Goal: Task Accomplishment & Management: Complete application form

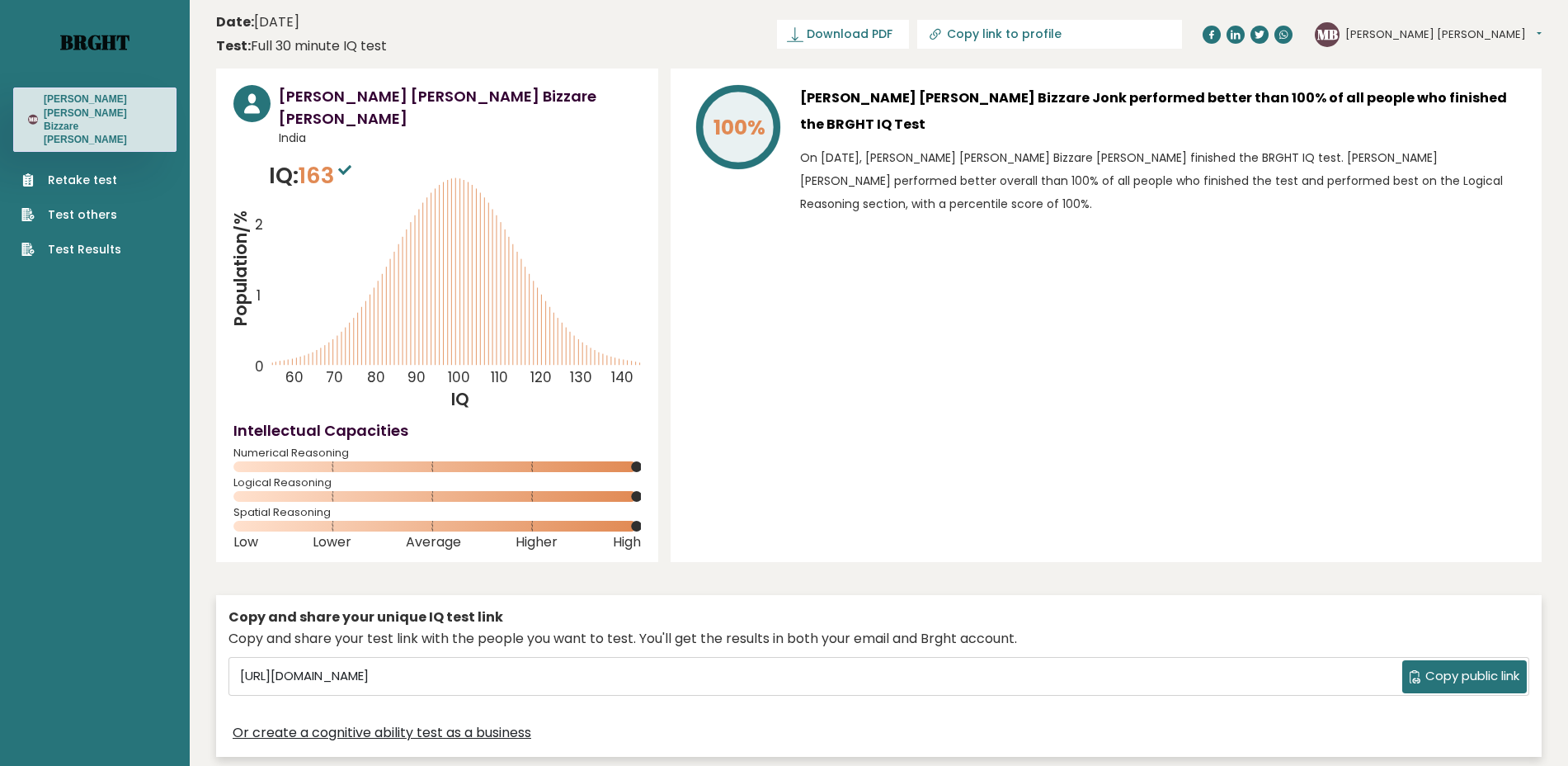
click at [79, 51] on link "Brght" at bounding box center [95, 42] width 69 height 26
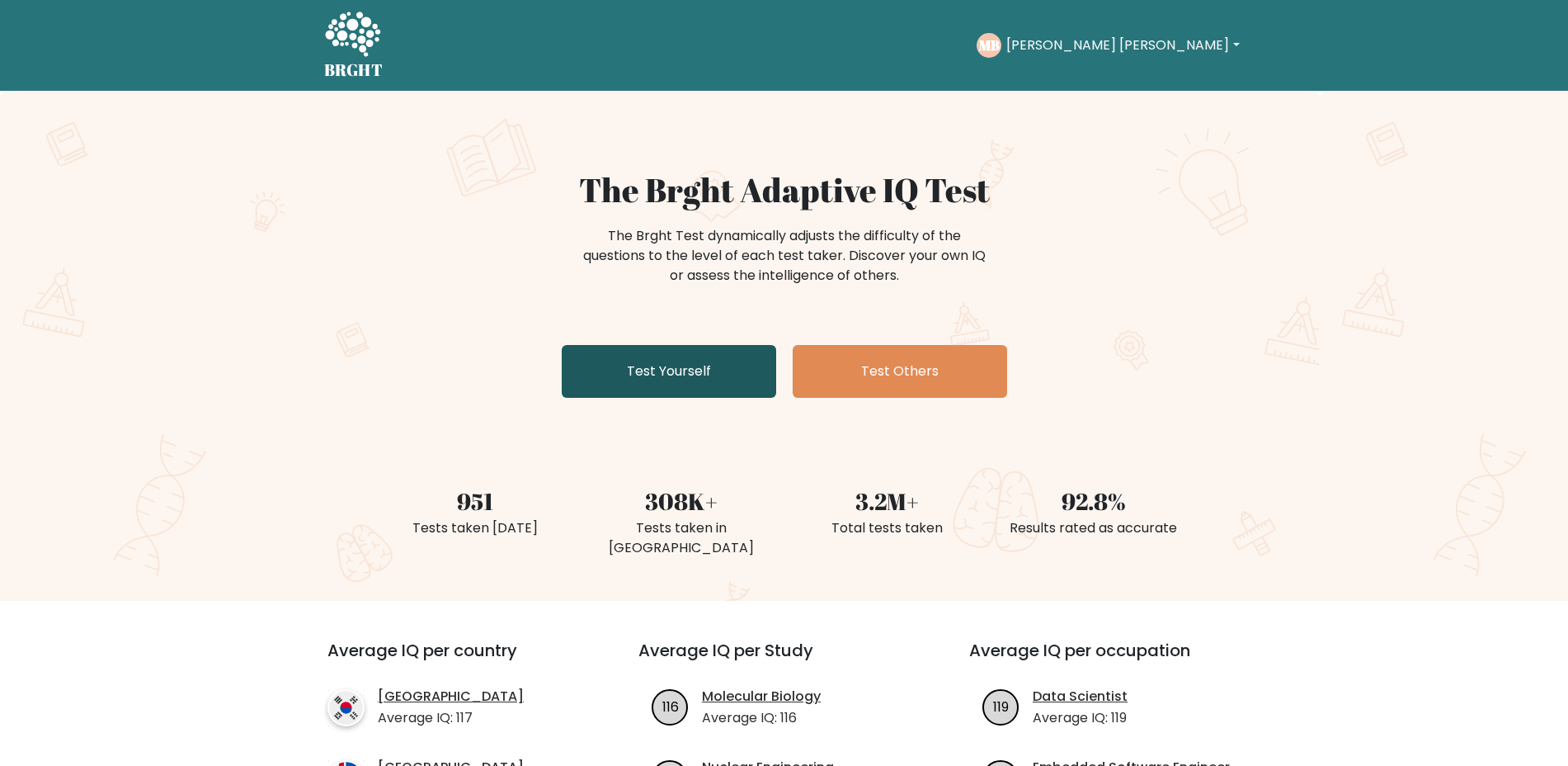
click at [688, 370] on link "Test Yourself" at bounding box center [668, 371] width 214 height 53
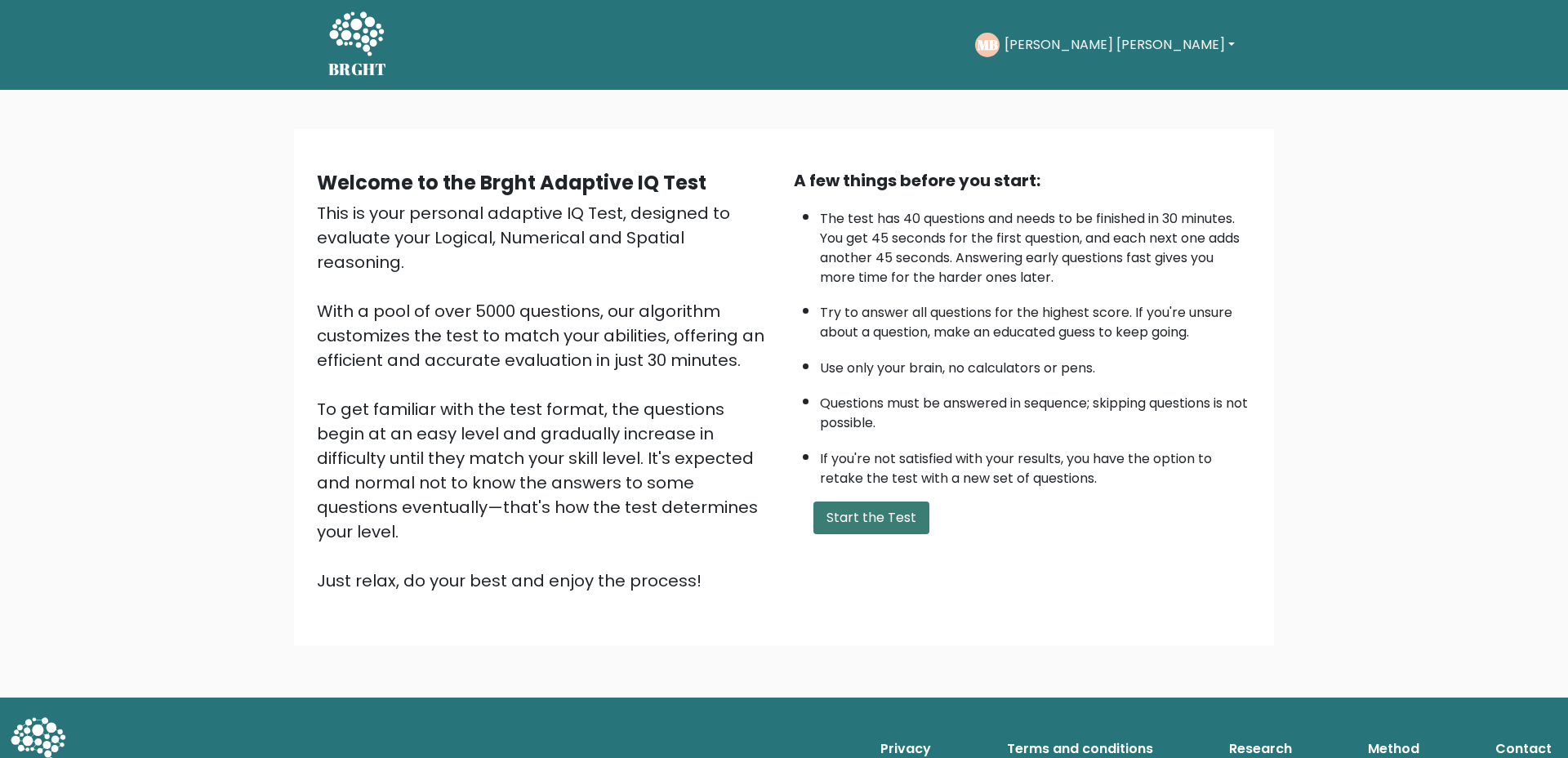
click at [860, 522] on button "Start the Test" at bounding box center [871, 517] width 116 height 33
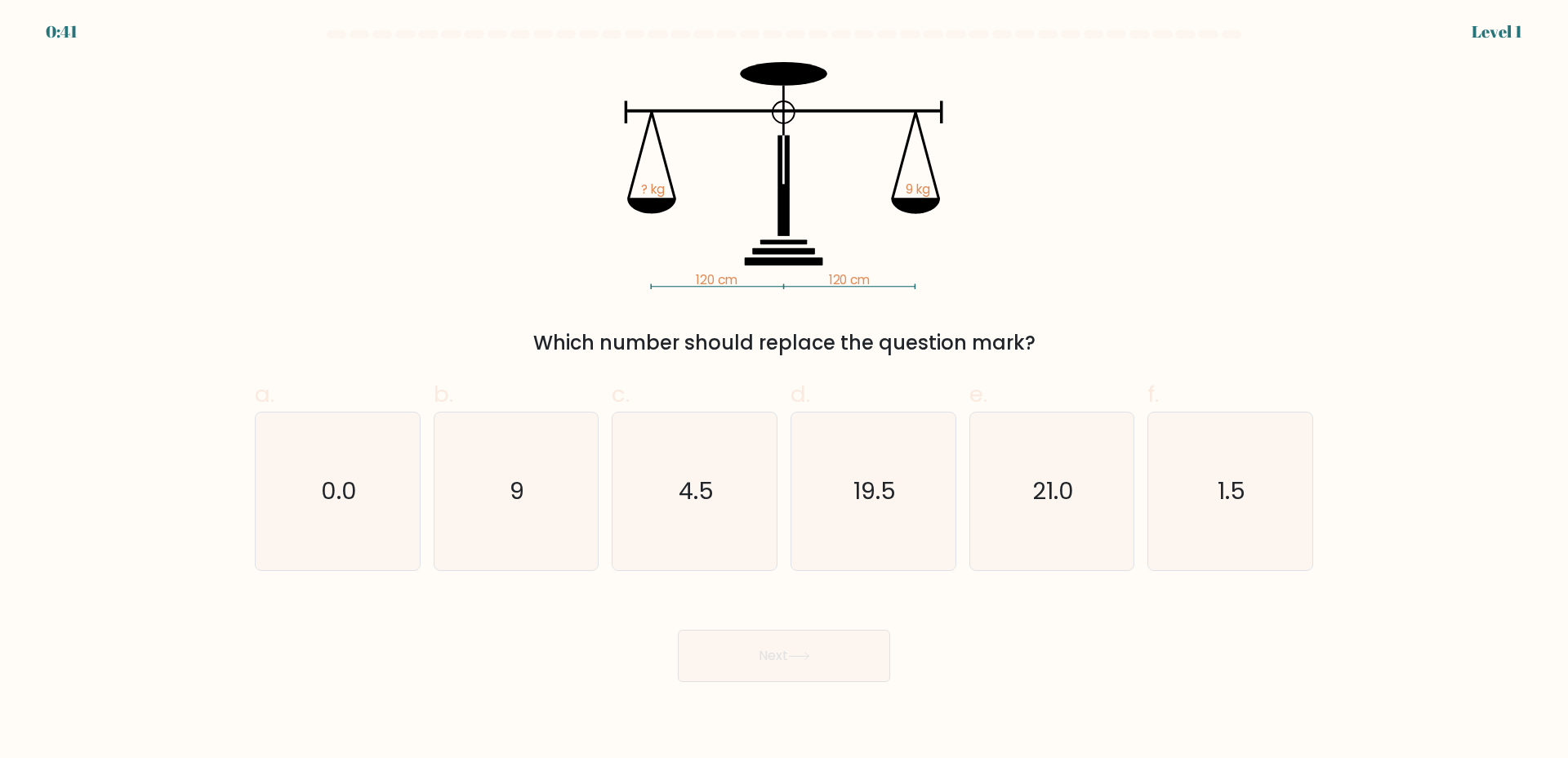
click at [359, 101] on div "120 cm 120 cm ? kg 9 kg Which number should replace the question mark?" at bounding box center [784, 210] width 1078 height 296
drag, startPoint x: 542, startPoint y: 472, endPoint x: 669, endPoint y: 570, distance: 160.4
click at [547, 475] on icon "9" at bounding box center [515, 491] width 158 height 158
click at [784, 390] on input "b. 9" at bounding box center [784, 384] width 1 height 11
radio input "true"
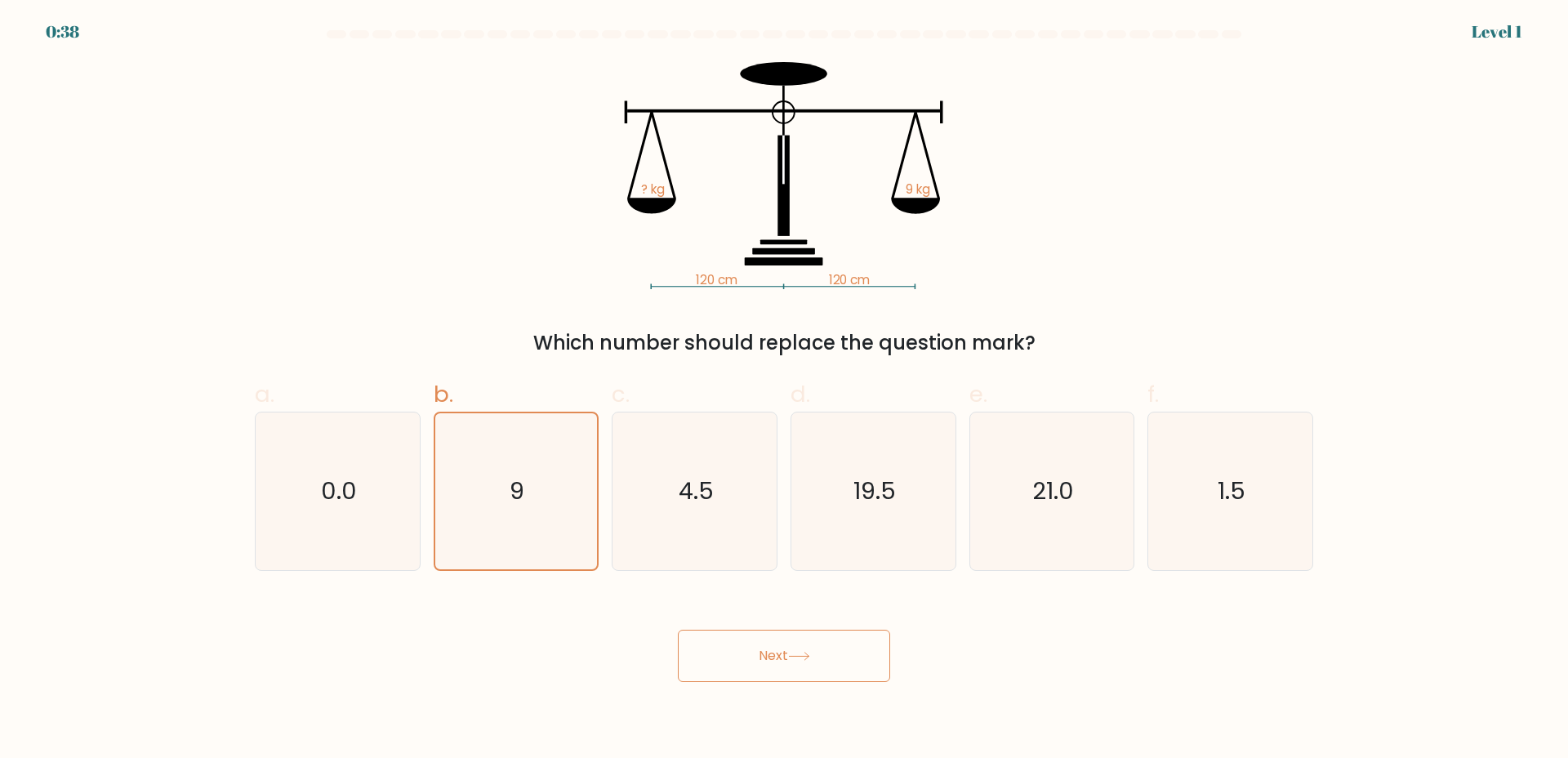
click at [842, 670] on button "Next" at bounding box center [783, 656] width 212 height 52
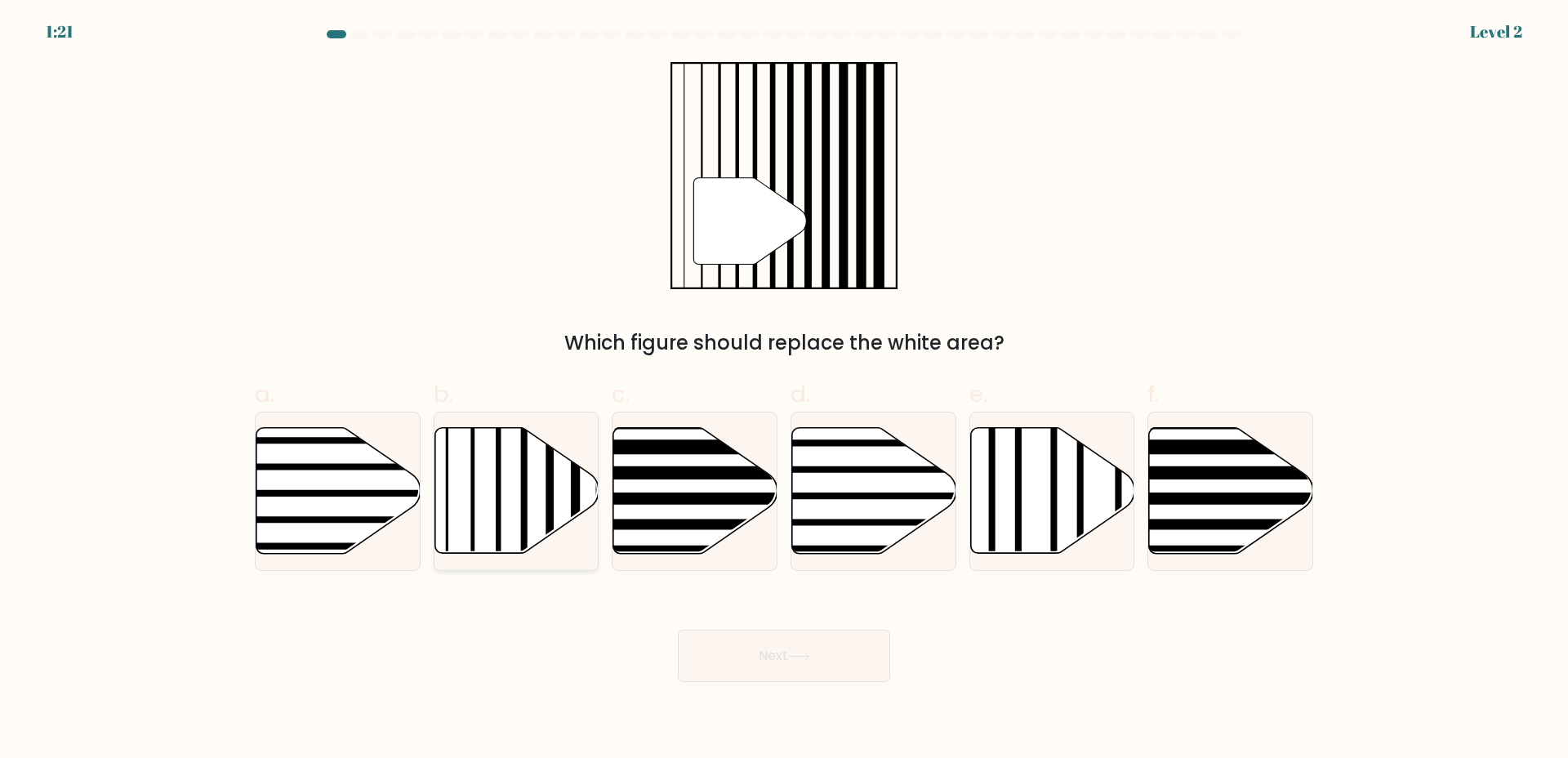
click at [468, 423] on div at bounding box center [516, 491] width 166 height 159
click at [784, 390] on input "b." at bounding box center [784, 384] width 1 height 11
radio input "true"
click at [823, 633] on button "Next" at bounding box center [783, 656] width 212 height 52
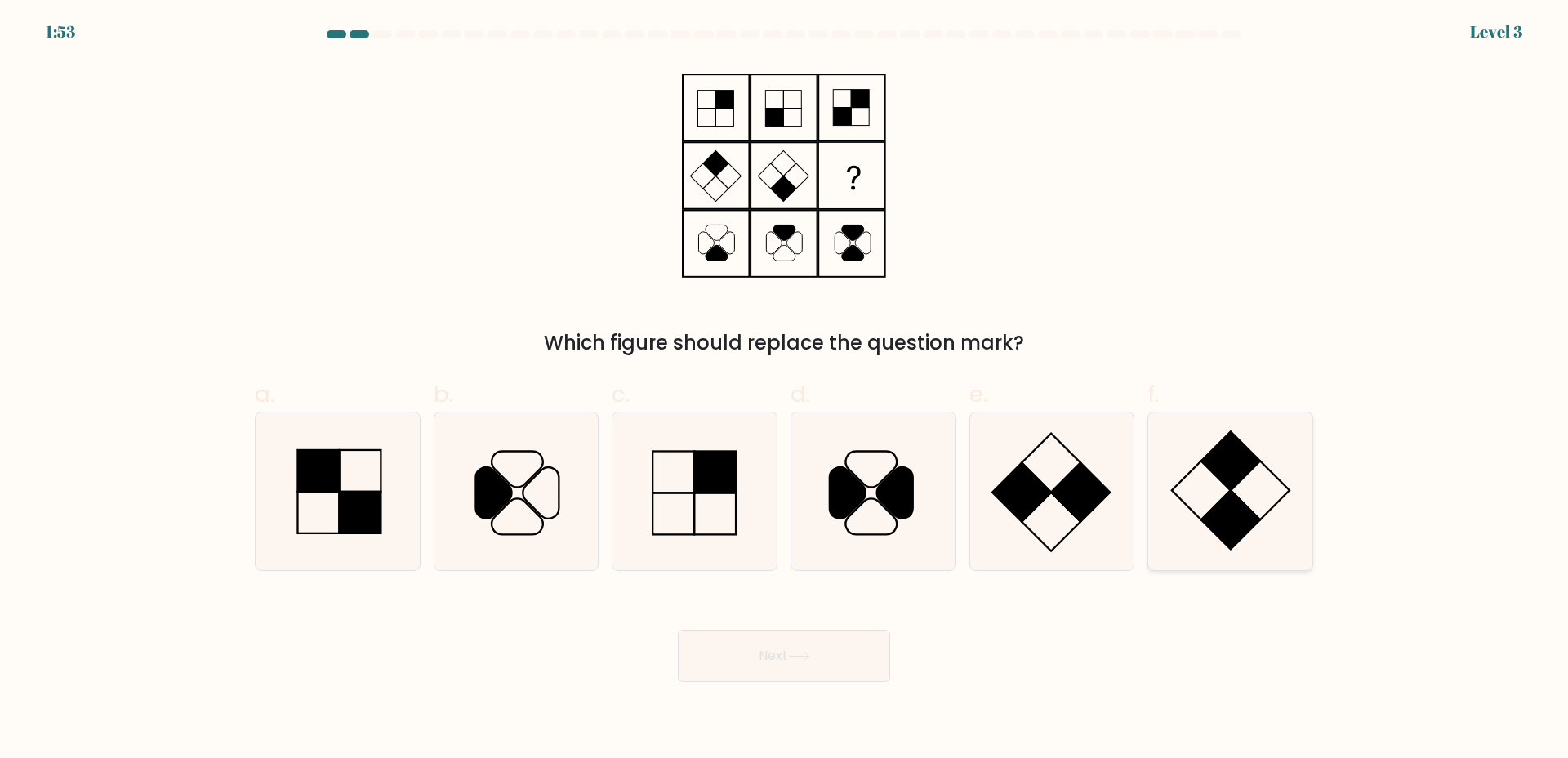
click at [1204, 456] on icon at bounding box center [1230, 491] width 158 height 158
click at [785, 390] on input "f." at bounding box center [784, 384] width 1 height 11
radio input "true"
click at [813, 637] on button "Next" at bounding box center [783, 656] width 212 height 52
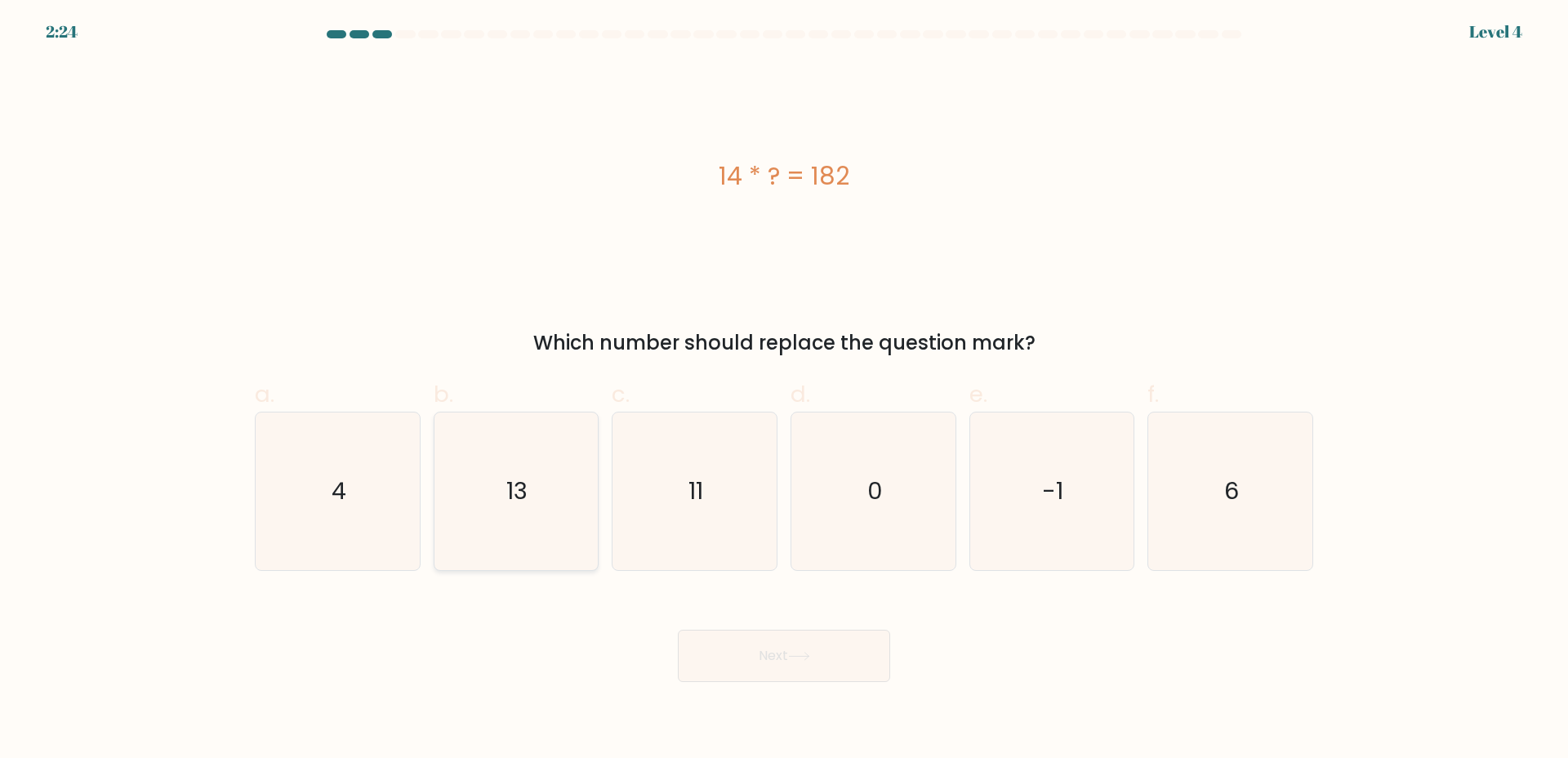
click at [533, 482] on icon "13" at bounding box center [515, 491] width 158 height 158
click at [784, 390] on input "b. 13" at bounding box center [784, 384] width 1 height 11
radio input "true"
click at [808, 662] on button "Next" at bounding box center [783, 656] width 212 height 52
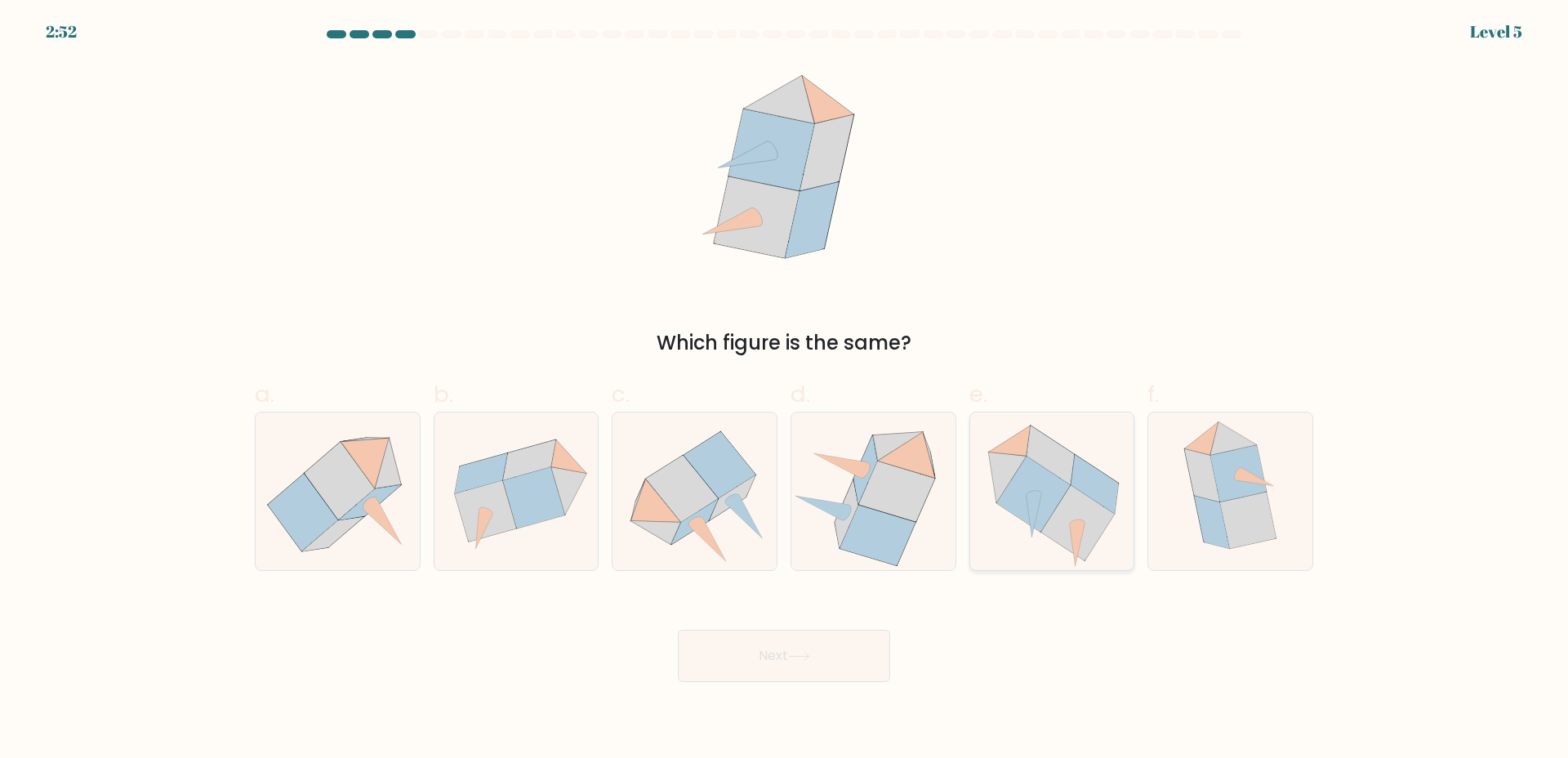
click at [1066, 488] on icon at bounding box center [1032, 494] width 74 height 76
click at [785, 390] on input "e." at bounding box center [784, 384] width 1 height 11
radio input "true"
click at [776, 661] on button "Next" at bounding box center [783, 656] width 212 height 52
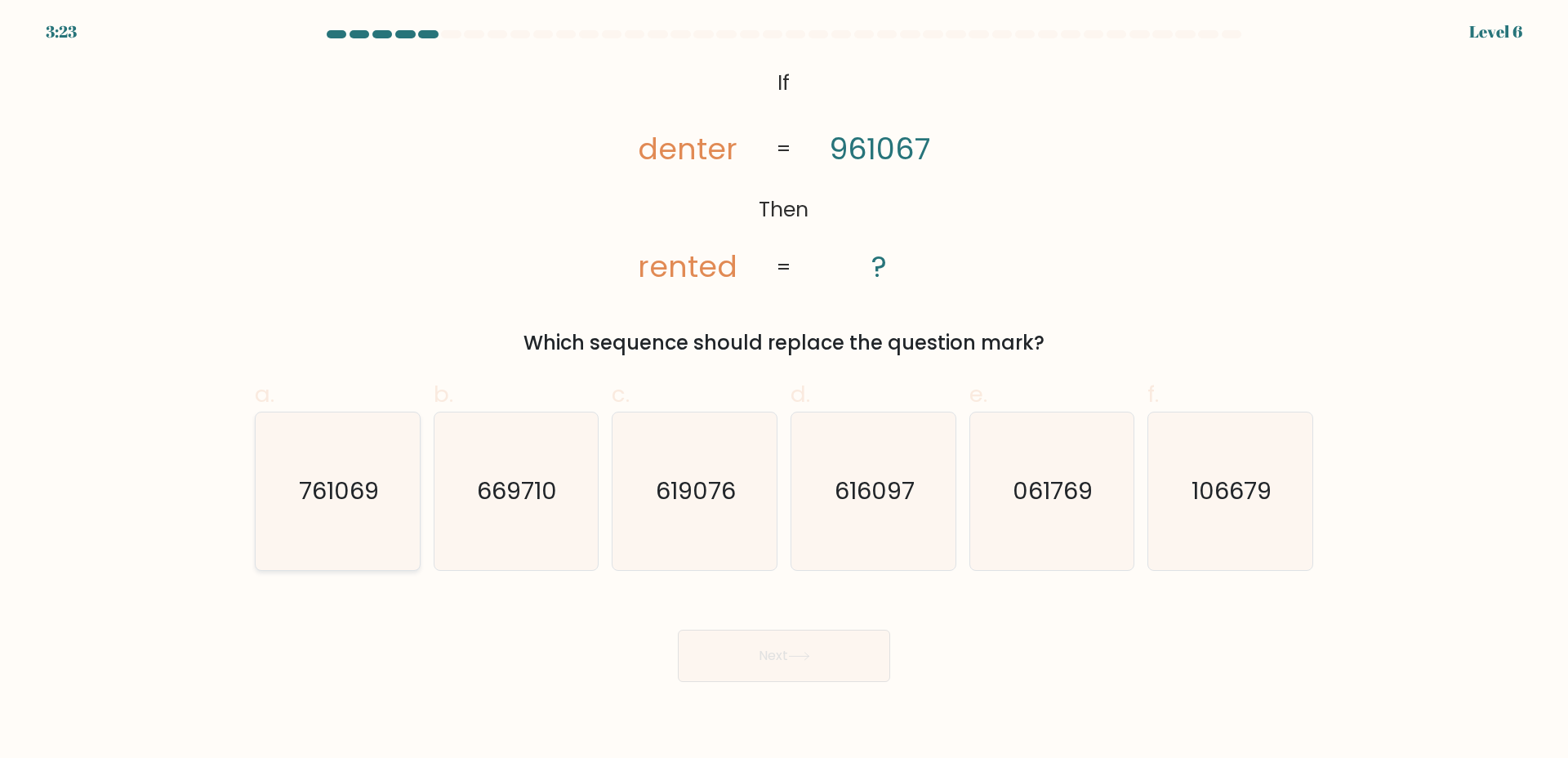
click at [364, 500] on text "761069" at bounding box center [339, 491] width 80 height 33
click at [784, 390] on input "a. 761069" at bounding box center [784, 384] width 1 height 11
radio input "true"
click at [768, 677] on button "Next" at bounding box center [783, 656] width 212 height 52
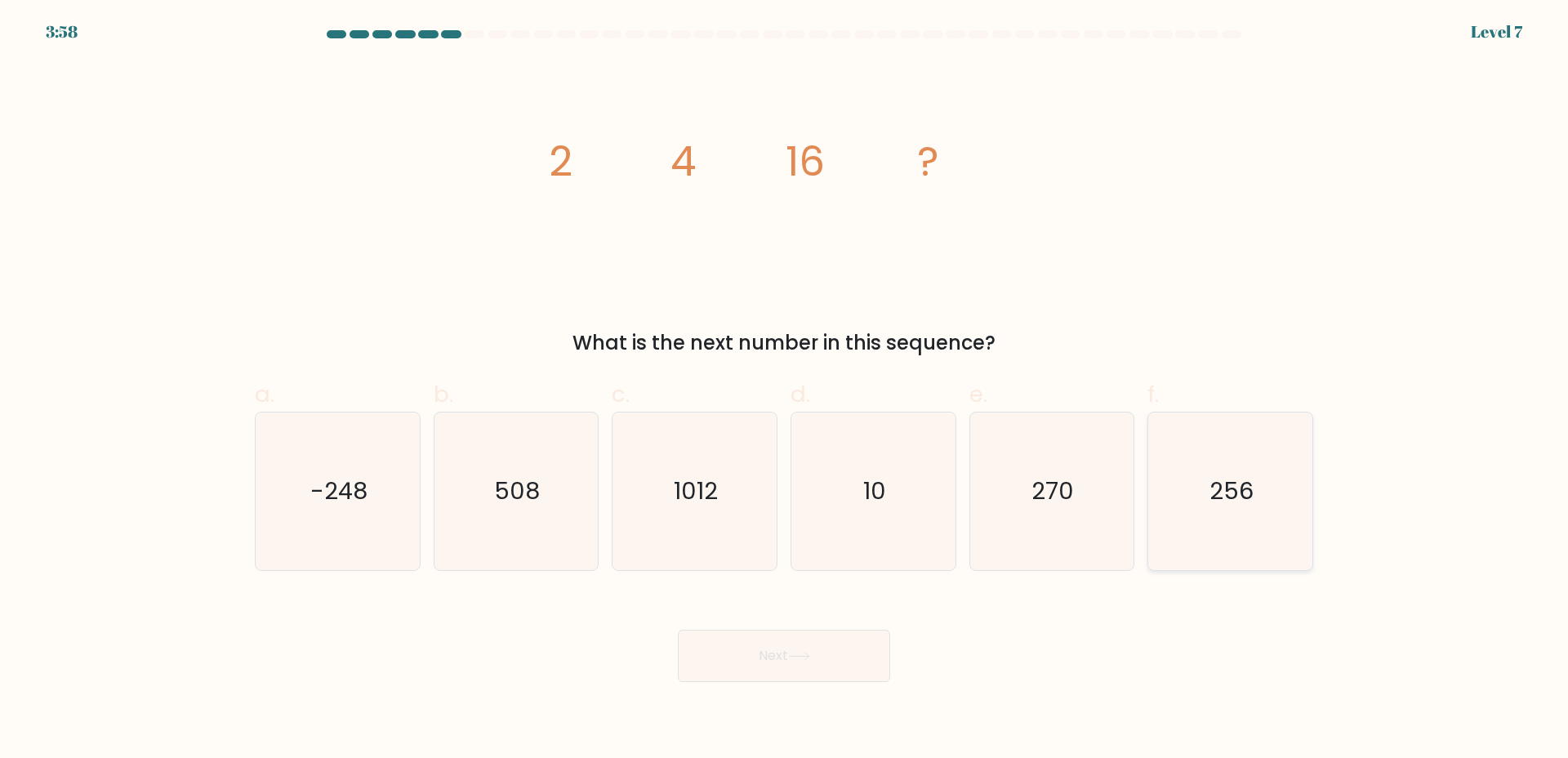
click at [1234, 468] on icon "256" at bounding box center [1230, 491] width 158 height 158
click at [785, 390] on input "f. 256" at bounding box center [784, 384] width 1 height 11
radio input "true"
click at [854, 652] on button "Next" at bounding box center [783, 656] width 212 height 52
click at [823, 635] on button "Next" at bounding box center [783, 656] width 212 height 52
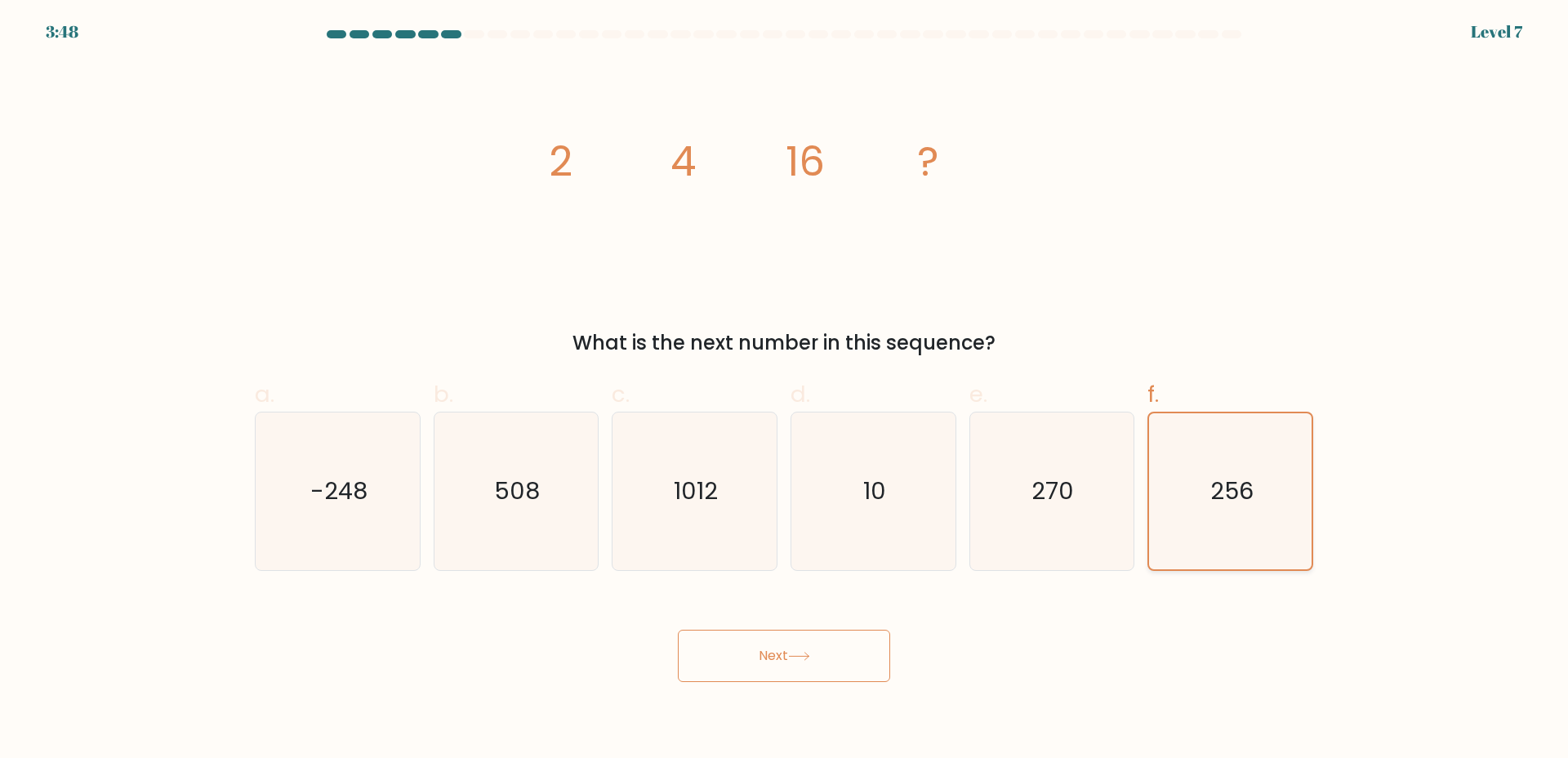
click at [1180, 508] on icon "256" at bounding box center [1230, 491] width 156 height 156
click at [785, 390] on input "f. 256" at bounding box center [784, 384] width 1 height 11
click at [757, 665] on button "Next" at bounding box center [783, 656] width 212 height 52
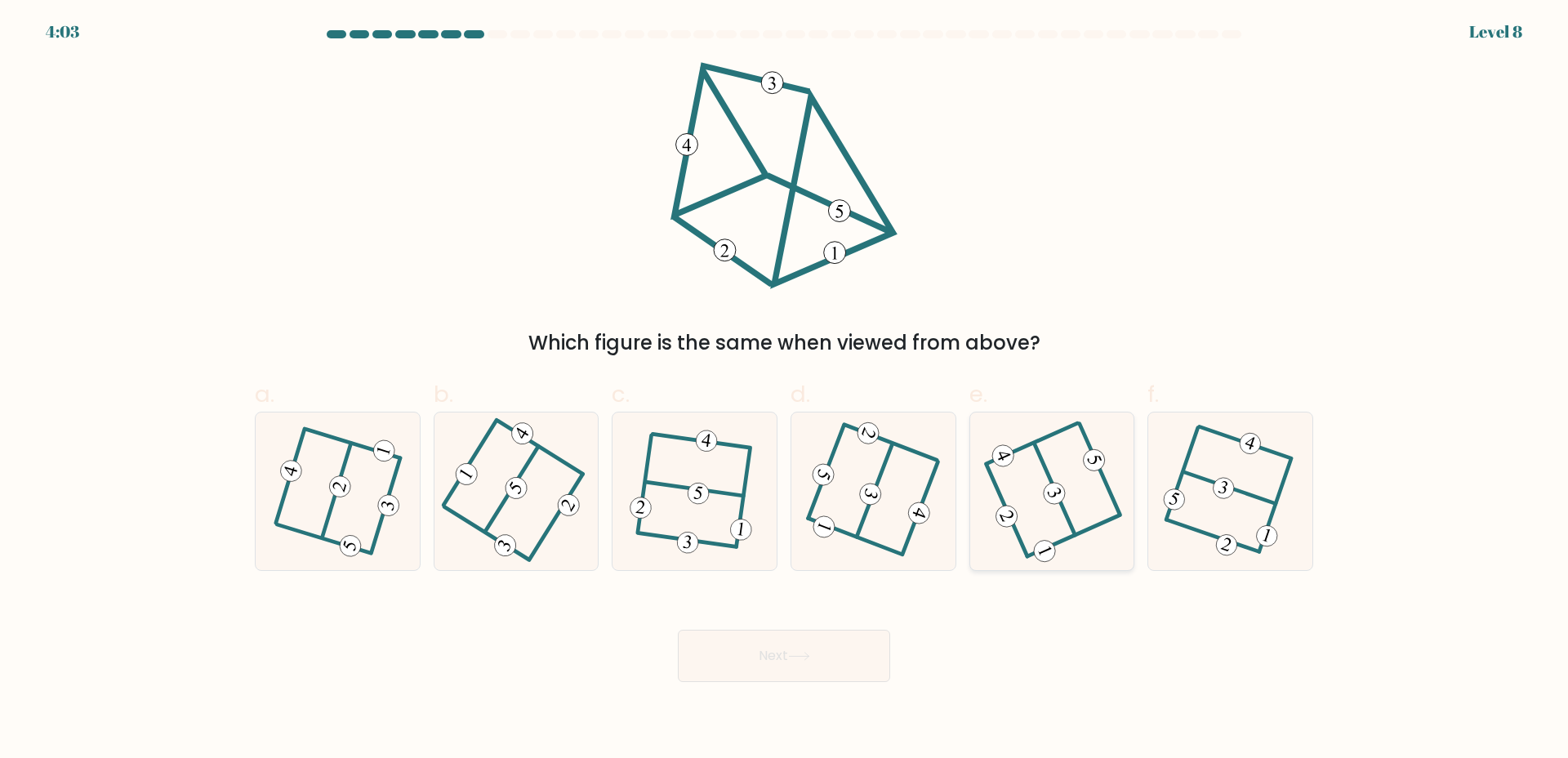
click at [1065, 510] on 406 at bounding box center [1054, 489] width 41 height 91
click at [785, 390] on input "e." at bounding box center [784, 384] width 1 height 11
radio input "true"
click at [810, 648] on button "Next" at bounding box center [783, 656] width 212 height 52
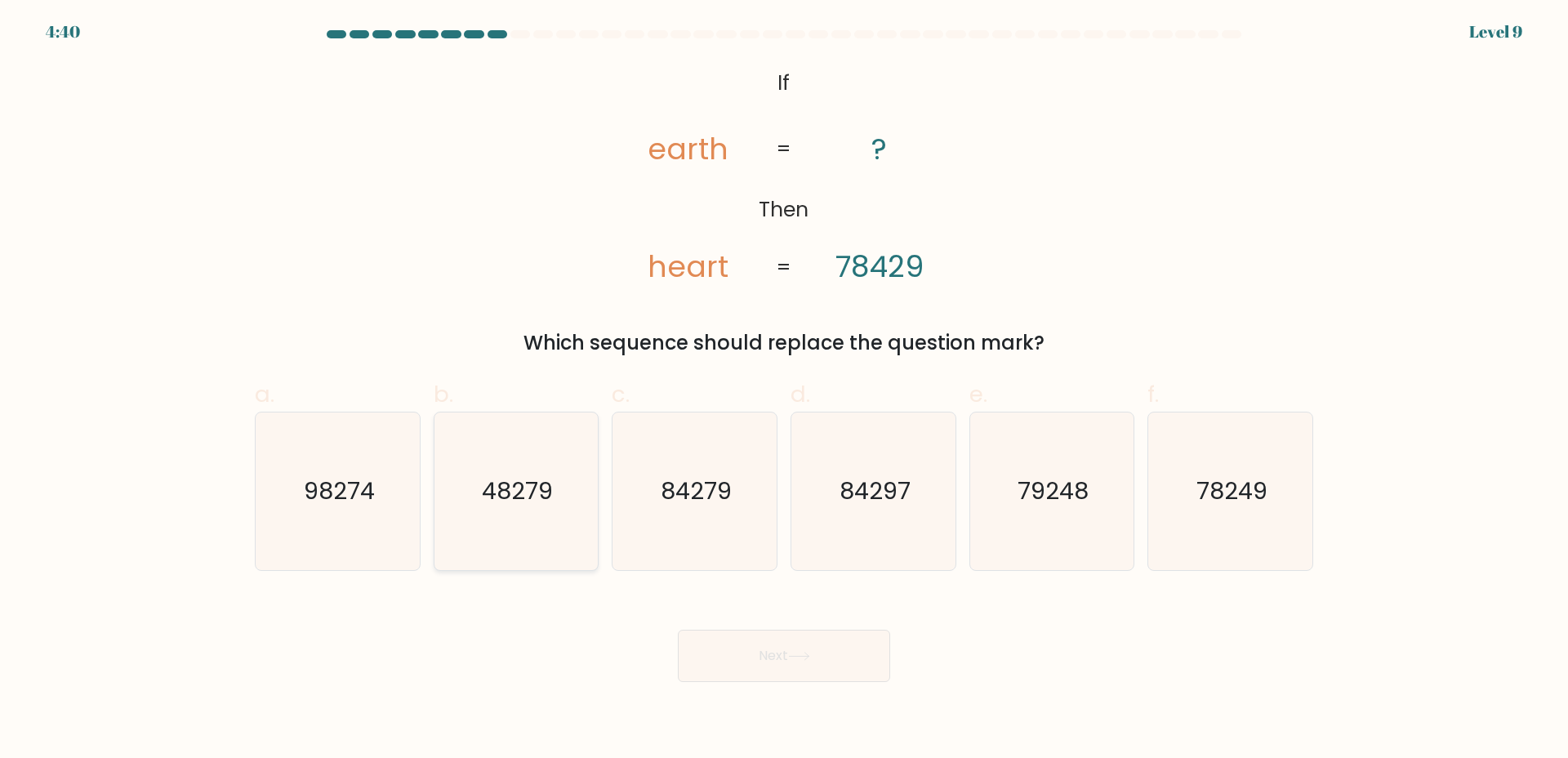
click at [533, 505] on text "48279" at bounding box center [517, 491] width 71 height 33
click at [784, 390] on input "b. 48279" at bounding box center [784, 384] width 1 height 11
radio input "true"
click at [807, 668] on button "Next" at bounding box center [783, 656] width 212 height 52
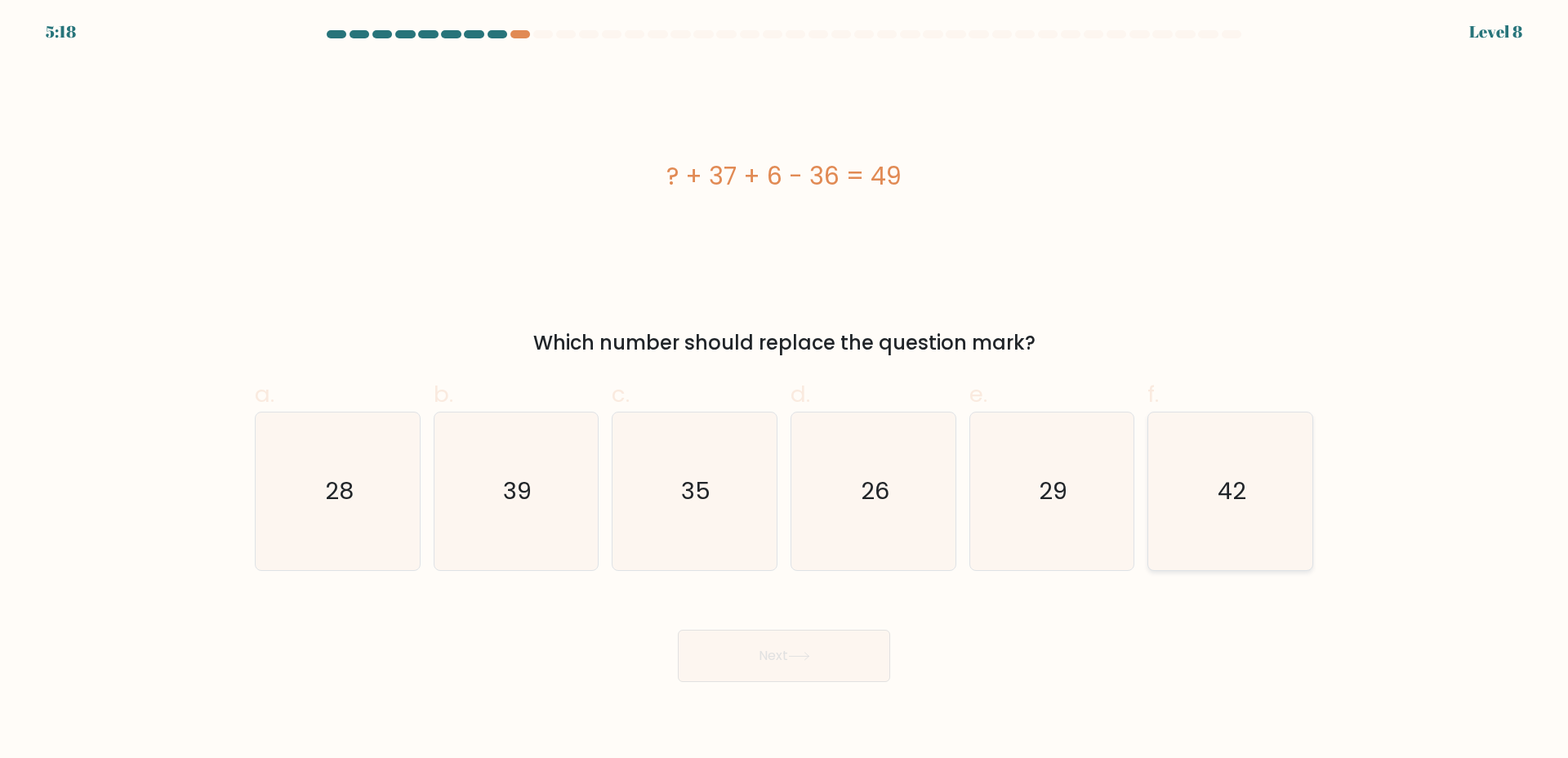
drag, startPoint x: 1298, startPoint y: 491, endPoint x: 1214, endPoint y: 532, distance: 93.5
click at [1296, 494] on icon "42" at bounding box center [1230, 491] width 158 height 158
click at [785, 390] on input "f. 42" at bounding box center [784, 384] width 1 height 11
radio input "true"
click at [828, 640] on button "Next" at bounding box center [783, 656] width 212 height 52
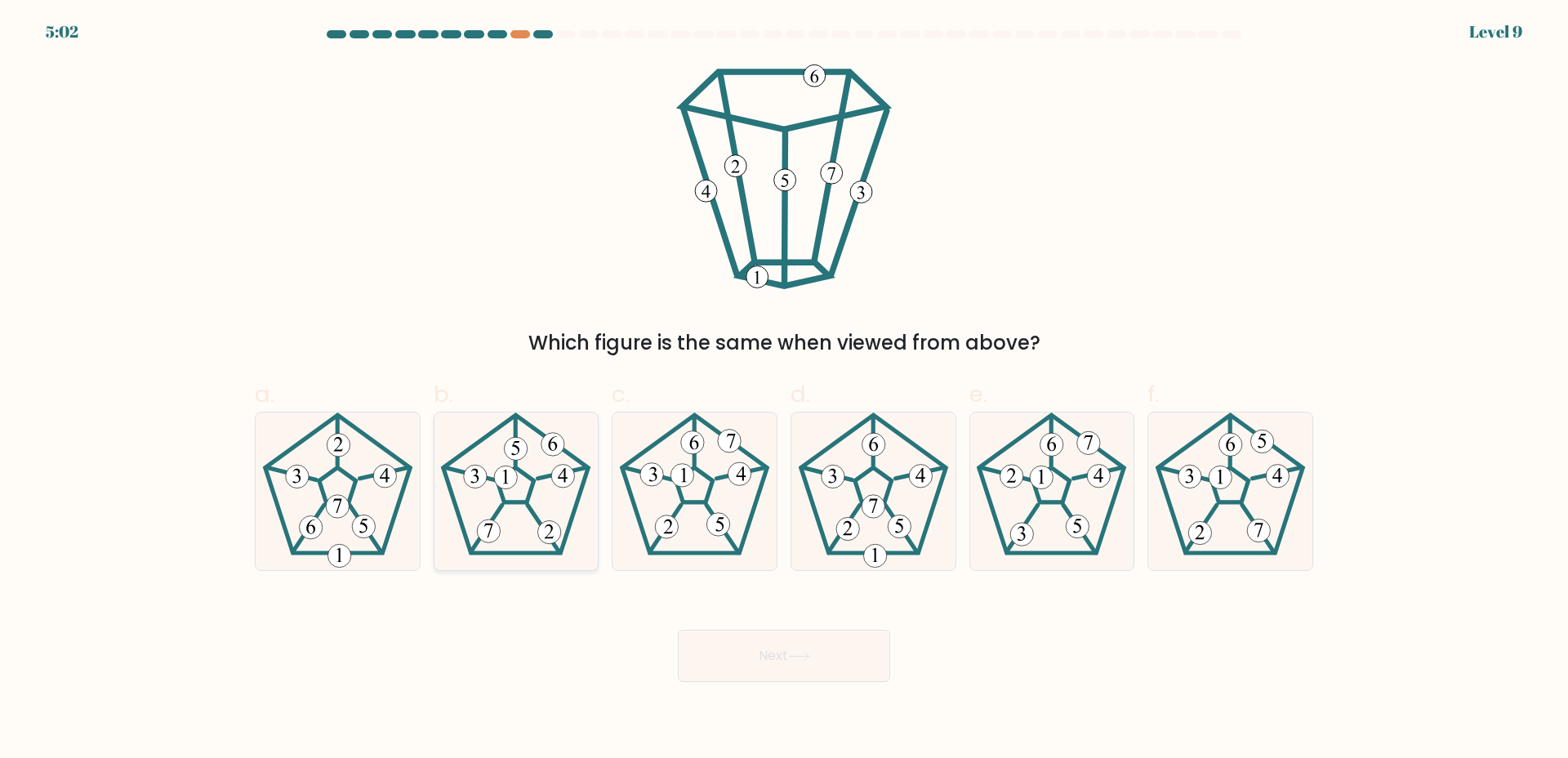
click at [561, 500] on icon at bounding box center [515, 491] width 158 height 158
click at [784, 390] on input "b." at bounding box center [784, 384] width 1 height 11
radio input "true"
click at [776, 639] on button "Next" at bounding box center [783, 656] width 212 height 52
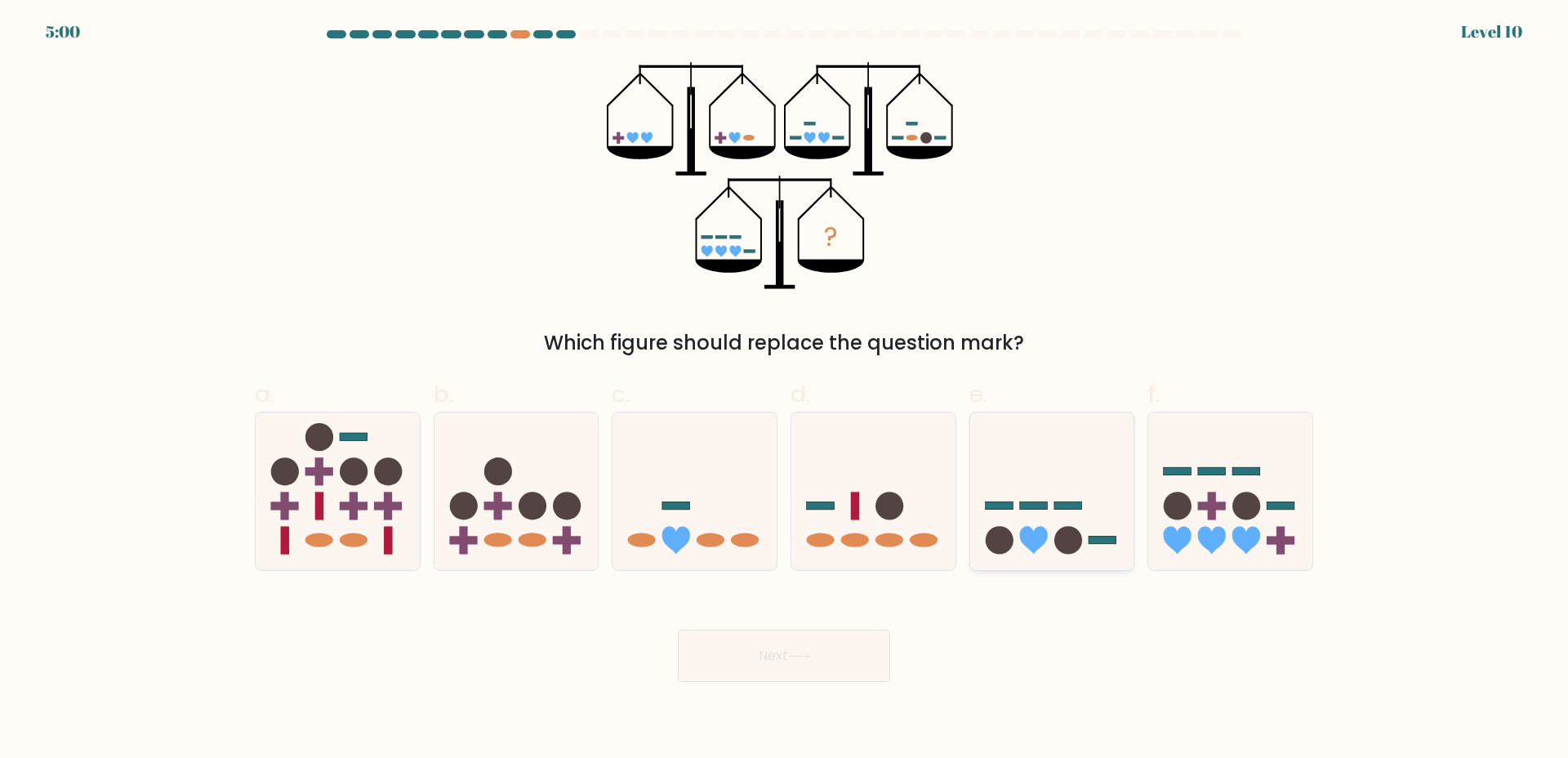
click at [1078, 461] on icon at bounding box center [1052, 491] width 164 height 135
click at [785, 390] on input "e." at bounding box center [784, 384] width 1 height 11
radio input "true"
click at [812, 641] on button "Next" at bounding box center [783, 656] width 212 height 52
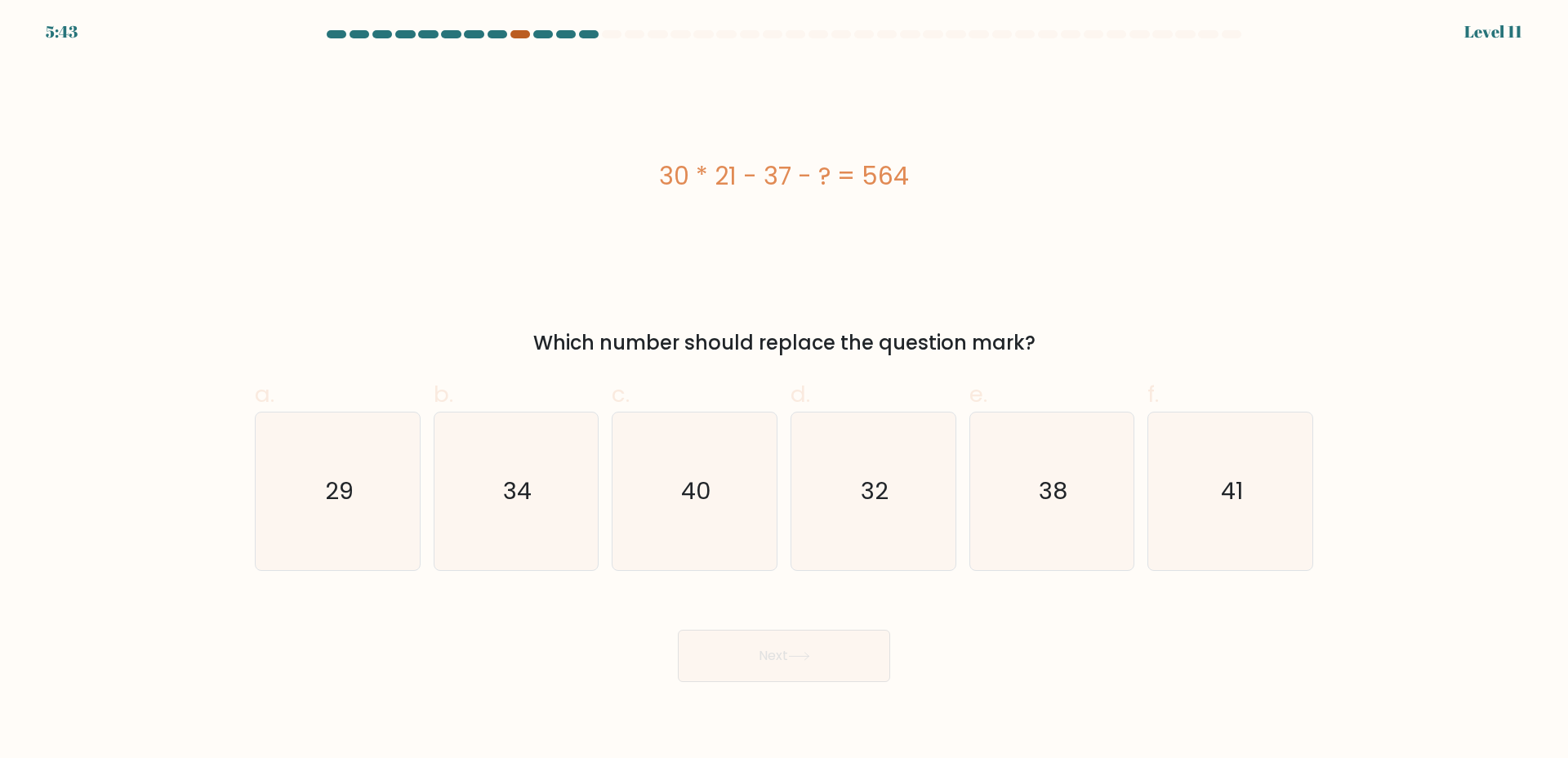
click at [523, 33] on div at bounding box center [520, 35] width 19 height 8
click at [274, 542] on icon "29" at bounding box center [337, 491] width 158 height 158
click at [784, 390] on input "a. 29" at bounding box center [784, 384] width 1 height 11
radio input "true"
click at [799, 668] on button "Next" at bounding box center [783, 656] width 212 height 52
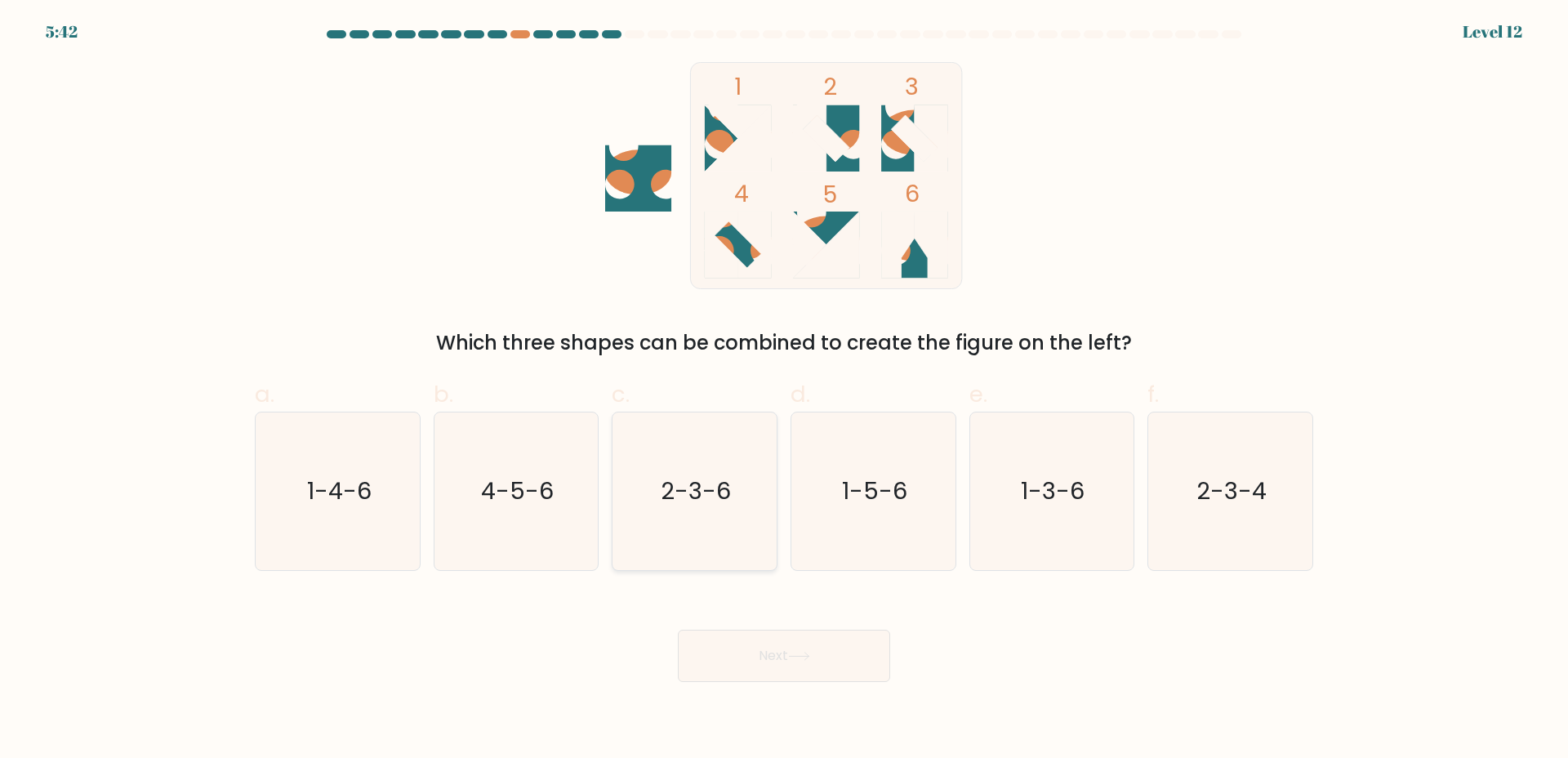
click at [740, 515] on icon "2-3-6" at bounding box center [694, 491] width 158 height 158
click at [784, 390] on input "c. 2-3-6" at bounding box center [784, 384] width 1 height 11
radio input "true"
click at [927, 556] on icon "1-5-6" at bounding box center [873, 491] width 158 height 158
click at [785, 390] on input "d. 1-5-6" at bounding box center [784, 384] width 1 height 11
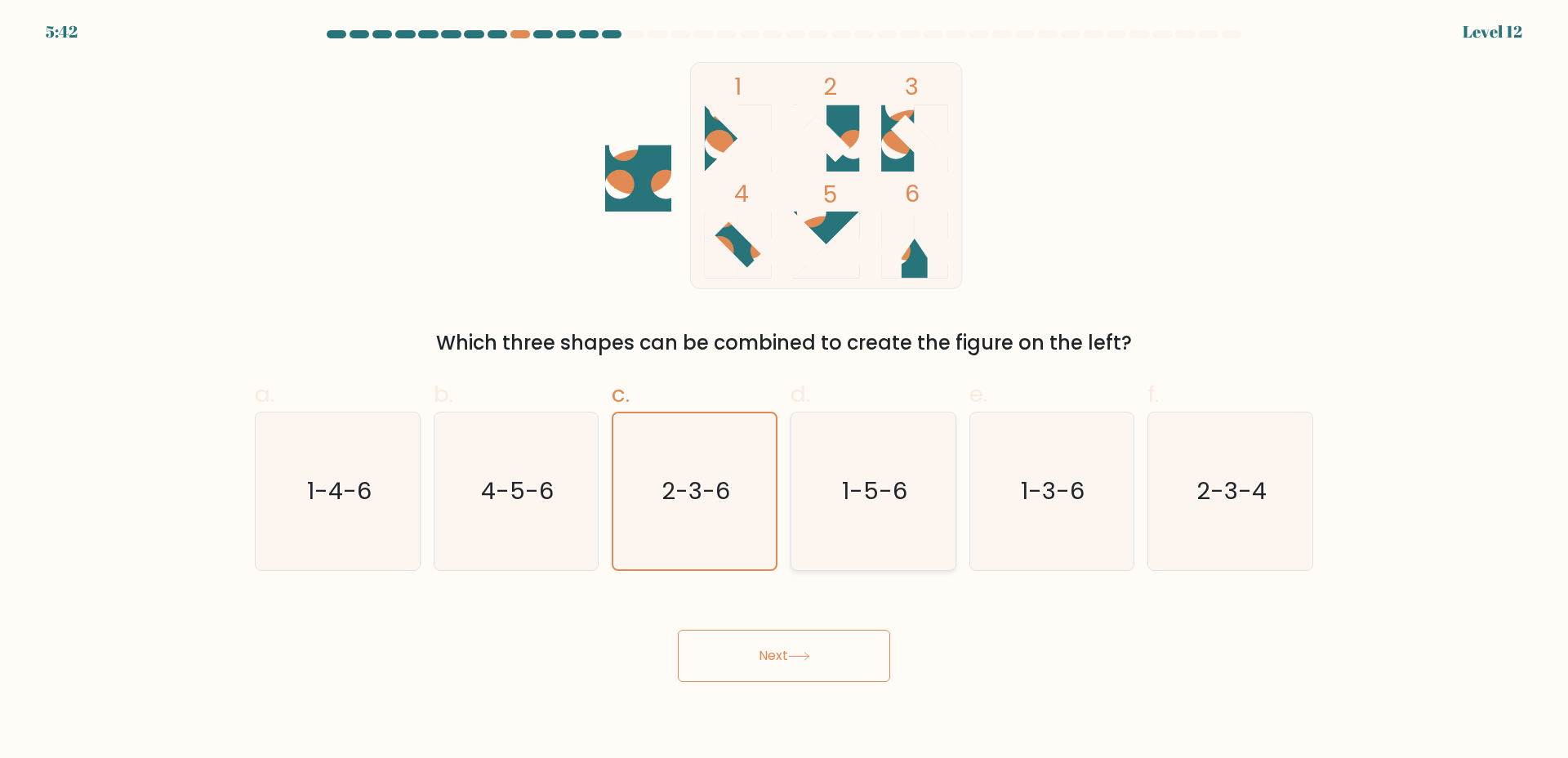
radio input "true"
click at [1248, 555] on icon "2-3-4" at bounding box center [1230, 491] width 158 height 158
click at [1249, 556] on icon "2-3-4" at bounding box center [1230, 491] width 158 height 158
click at [785, 390] on input "f. 2-3-4" at bounding box center [784, 384] width 1 height 11
radio input "true"
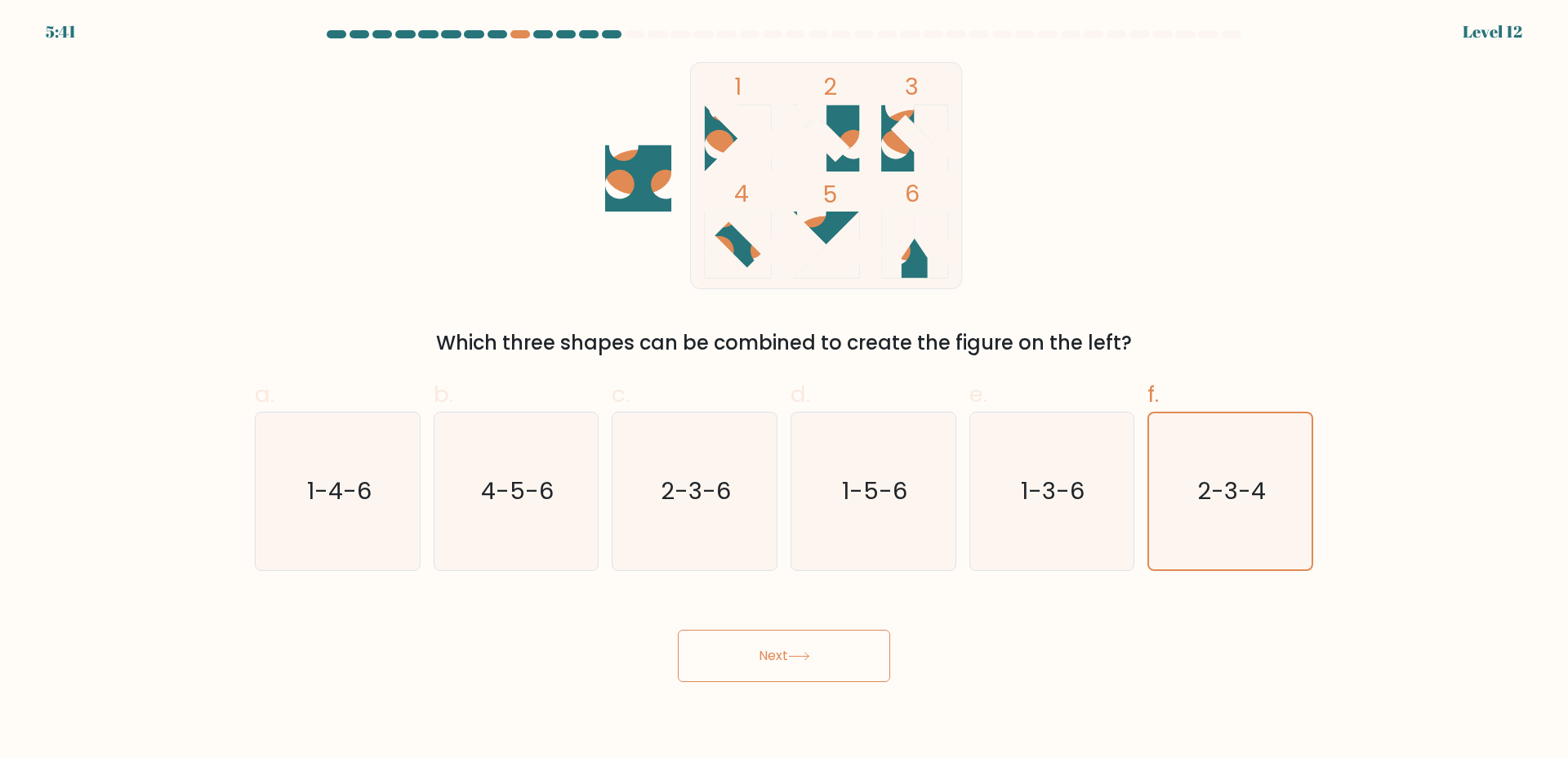
click at [823, 667] on button "Next" at bounding box center [783, 656] width 212 height 52
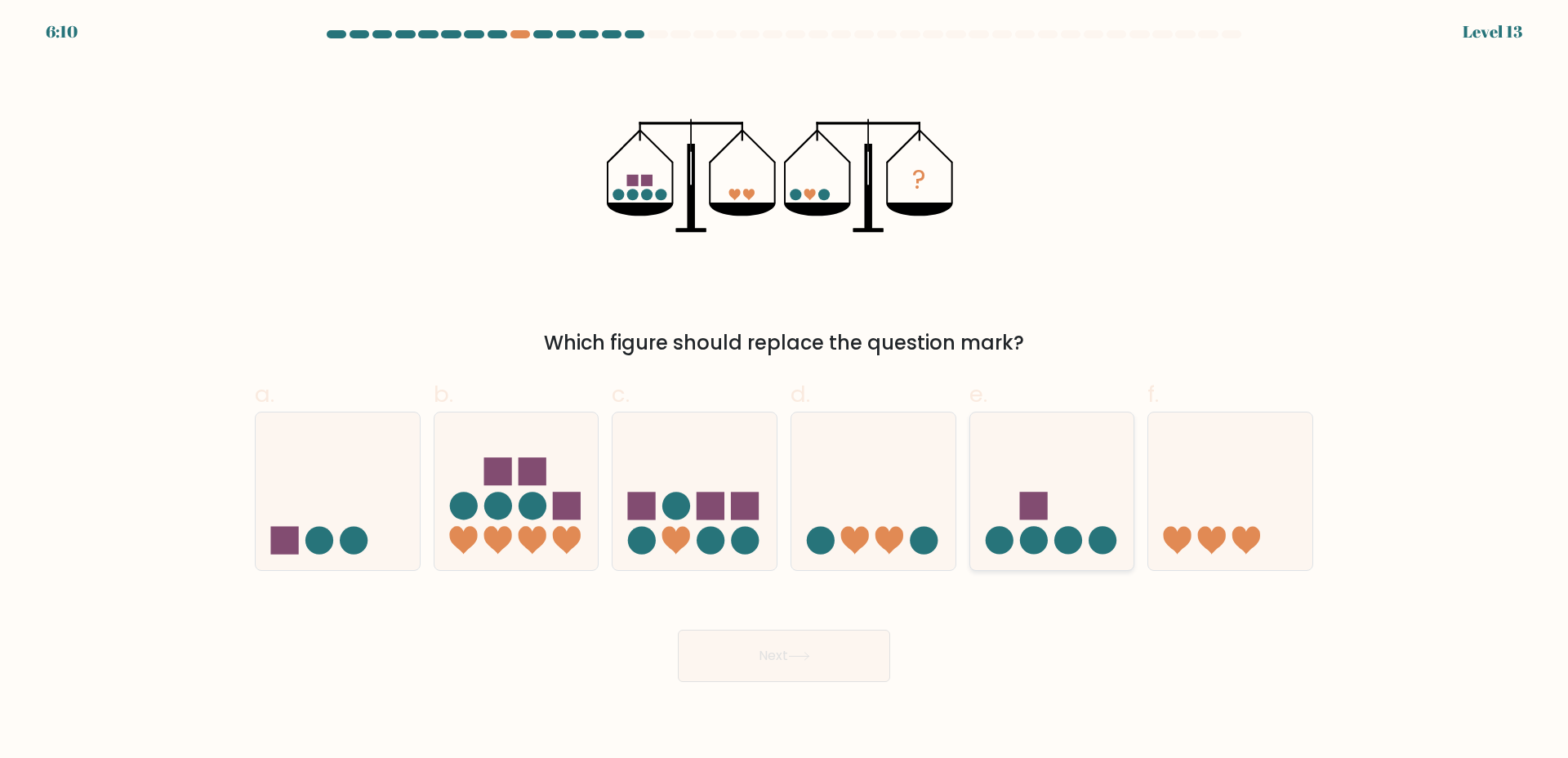
click at [1053, 480] on icon at bounding box center [1052, 491] width 164 height 135
click at [785, 390] on input "e." at bounding box center [784, 384] width 1 height 11
radio input "true"
click at [810, 654] on icon at bounding box center [799, 656] width 22 height 9
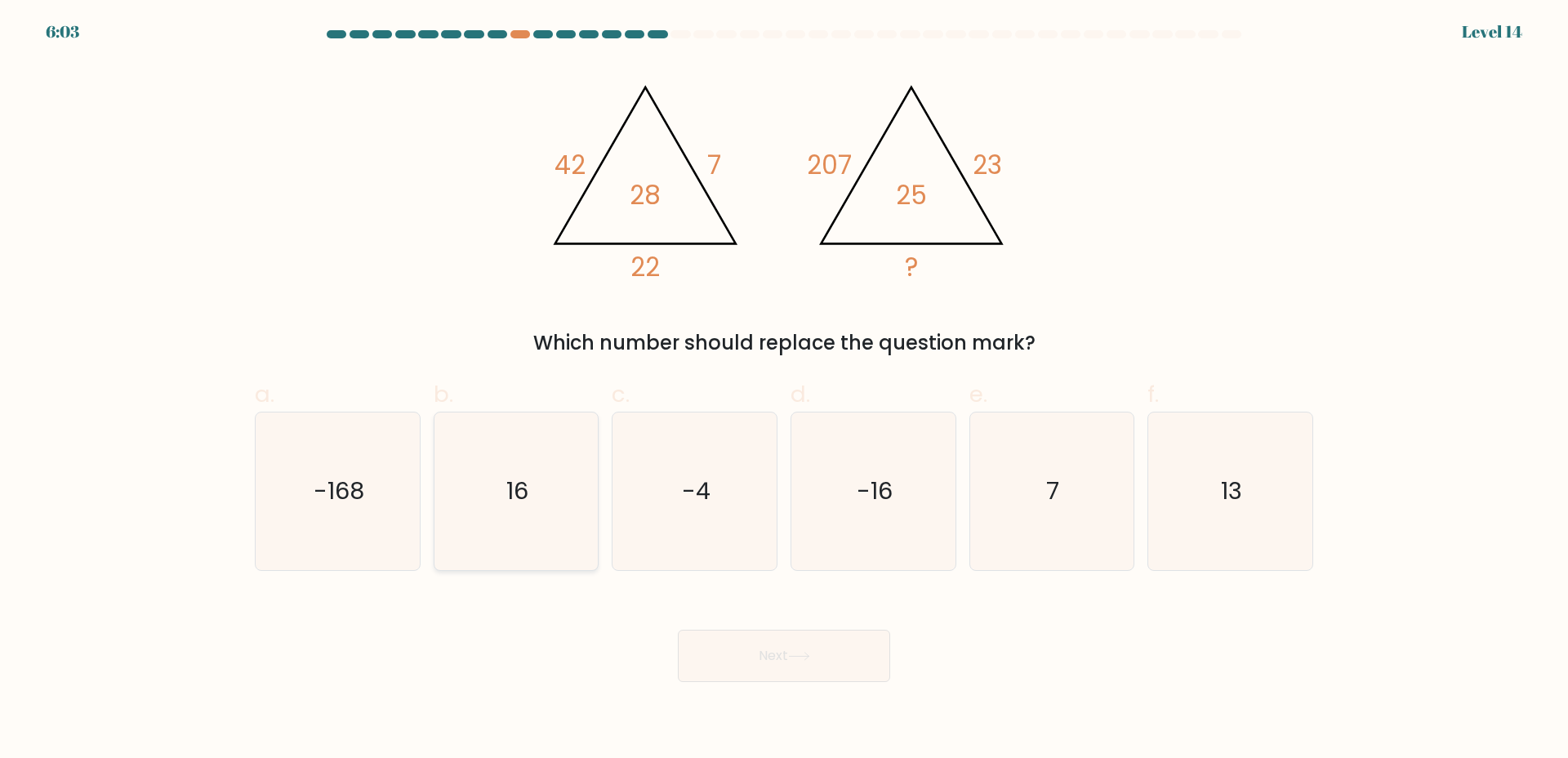
click at [487, 495] on icon "16" at bounding box center [515, 491] width 158 height 158
click at [784, 390] on input "b. 16" at bounding box center [784, 384] width 1 height 11
radio input "true"
click at [793, 659] on icon at bounding box center [799, 656] width 22 height 9
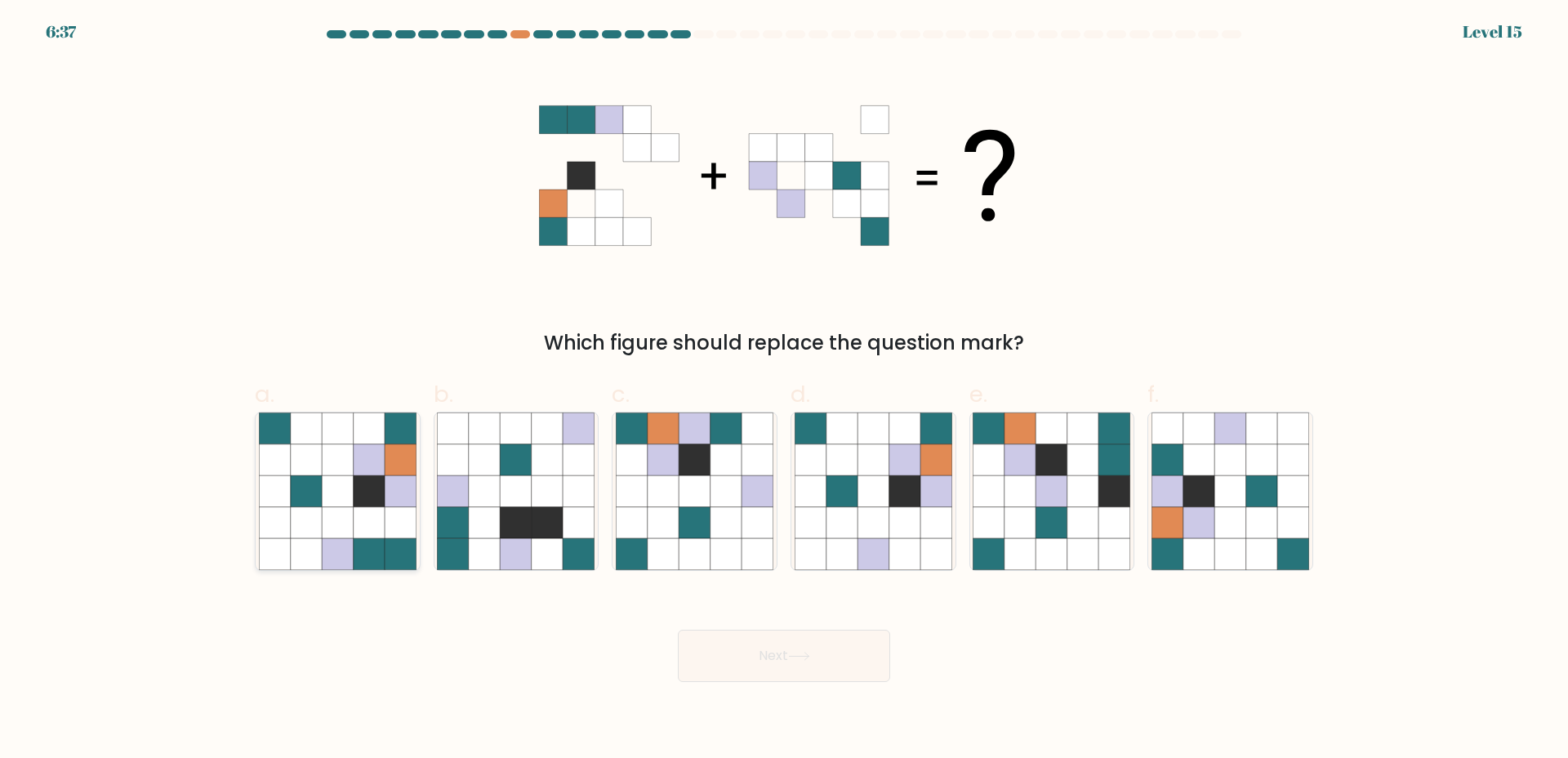
click at [395, 534] on icon at bounding box center [400, 521] width 31 height 31
click at [784, 390] on input "a." at bounding box center [784, 384] width 1 height 11
radio input "true"
click at [808, 655] on icon at bounding box center [798, 656] width 19 height 8
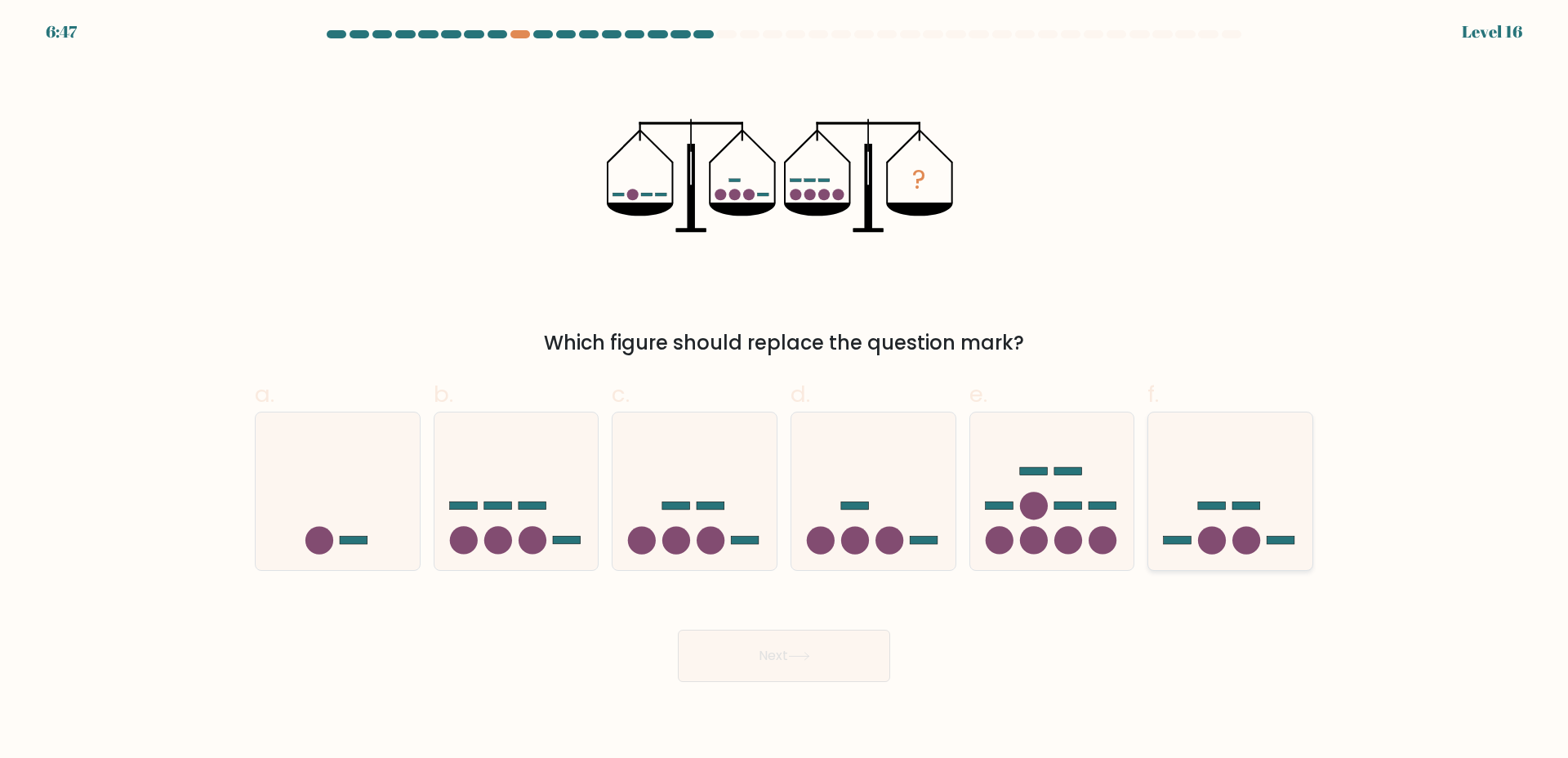
click at [1226, 471] on icon at bounding box center [1230, 491] width 164 height 135
click at [785, 390] on input "f." at bounding box center [784, 384] width 1 height 11
radio input "true"
click at [824, 632] on button "Next" at bounding box center [783, 656] width 212 height 52
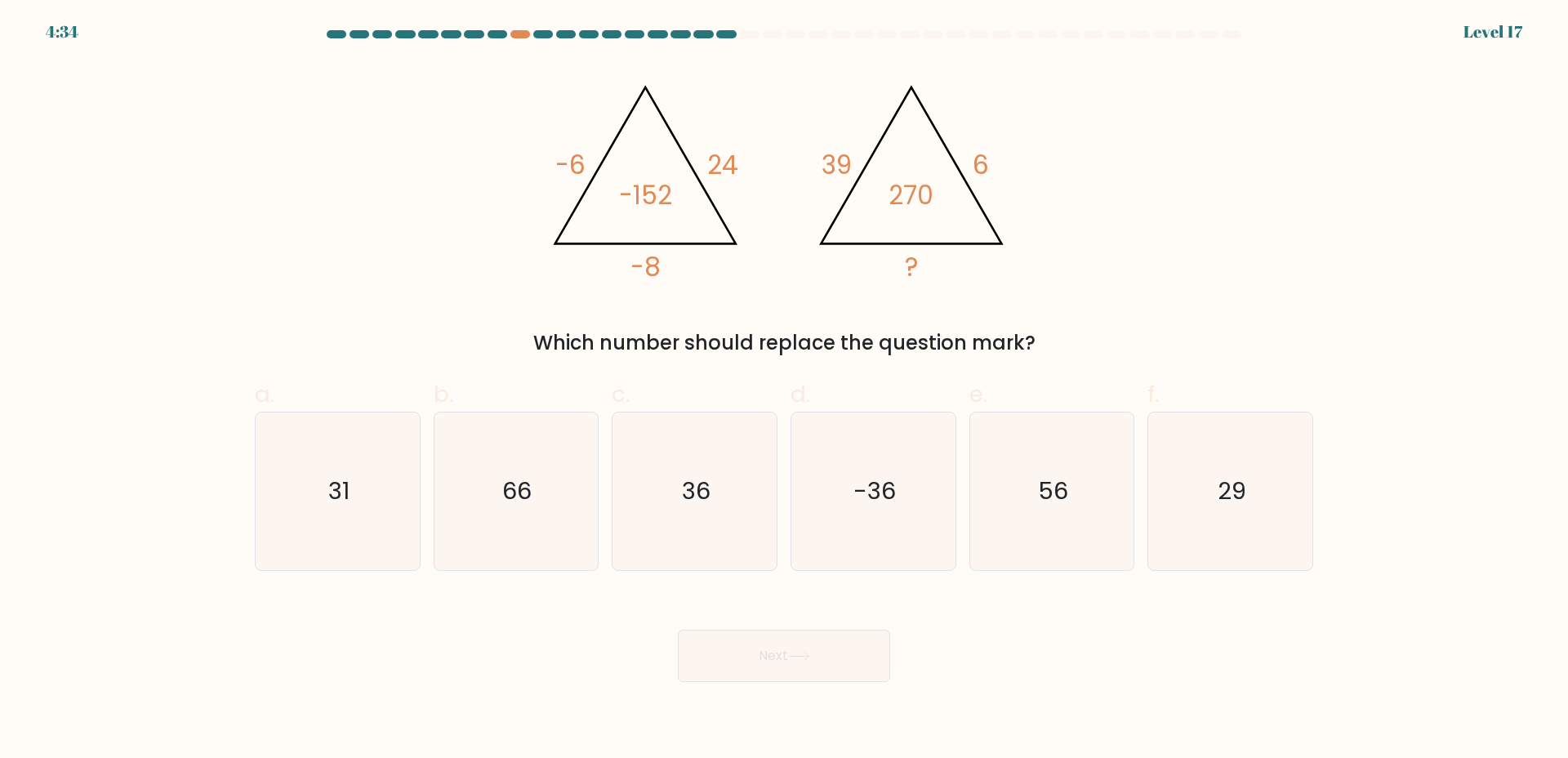
click at [1567, 559] on form at bounding box center [784, 356] width 1568 height 652
drag, startPoint x: 1271, startPoint y: 578, endPoint x: 861, endPoint y: 645, distance: 415.4
click at [1115, 619] on form at bounding box center [784, 356] width 1568 height 652
